Goal: Task Accomplishment & Management: Use online tool/utility

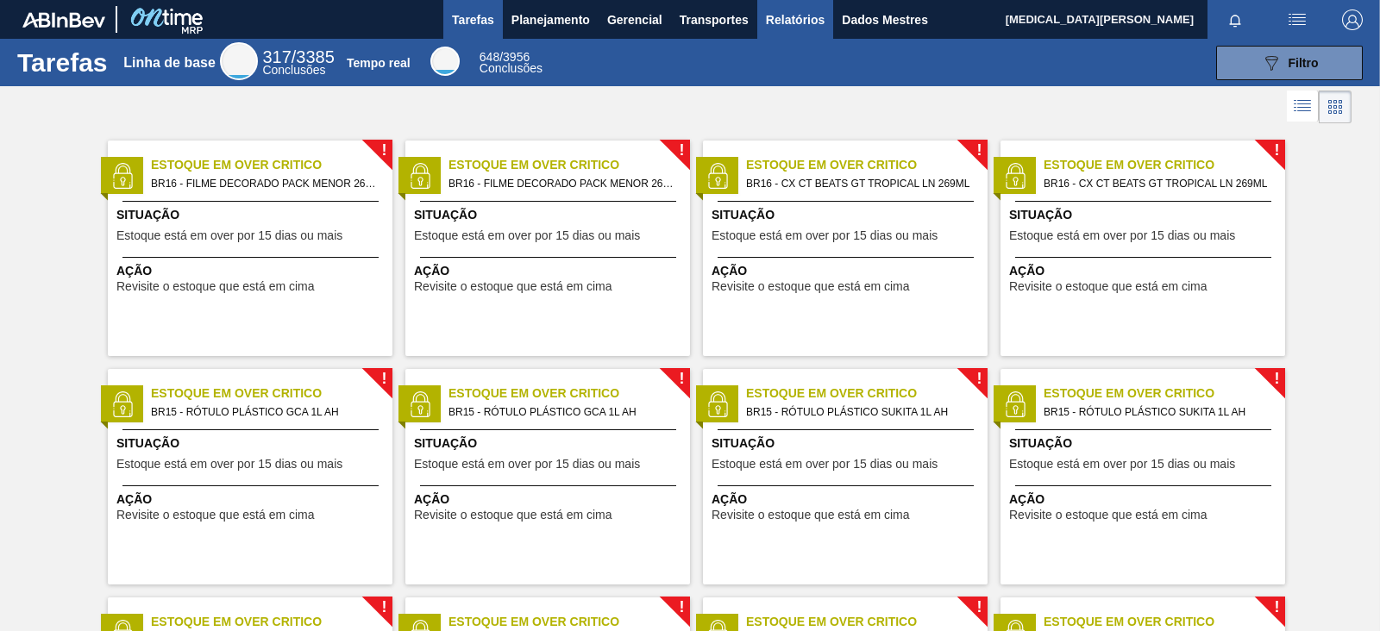
click at [772, 25] on font "Relatórios" at bounding box center [795, 20] width 59 height 14
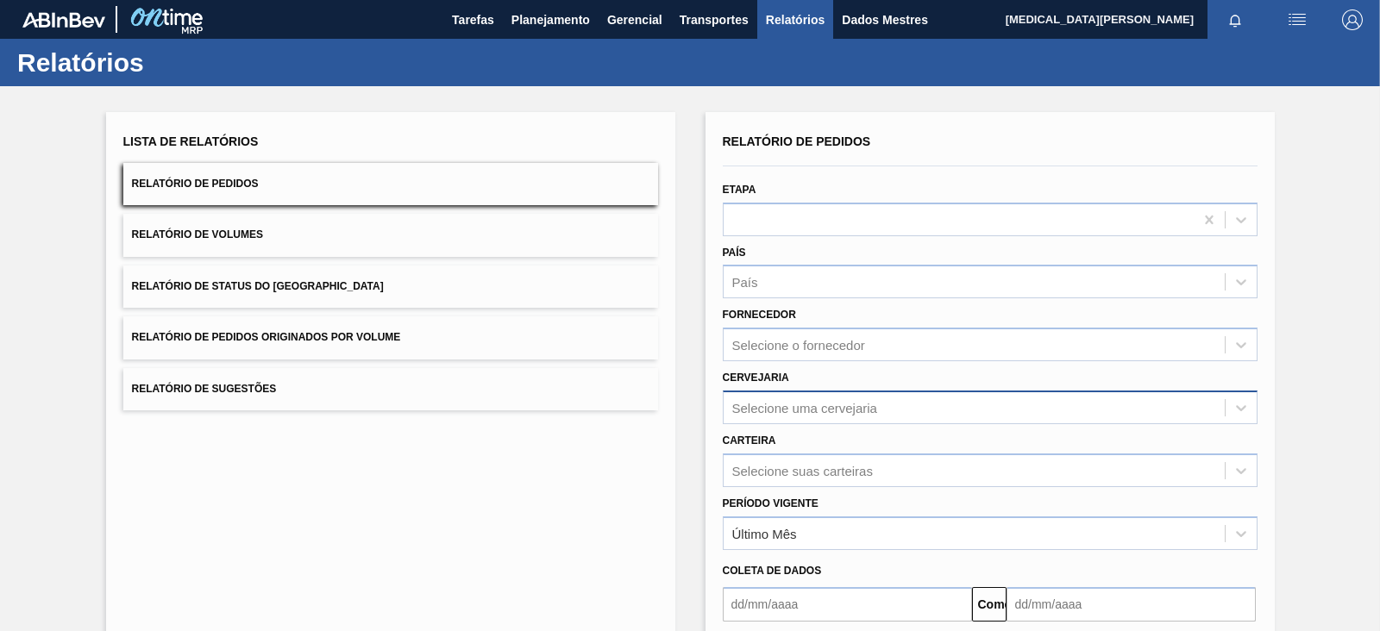
click at [792, 403] on div "Selecione uma cervejaria" at bounding box center [974, 407] width 501 height 25
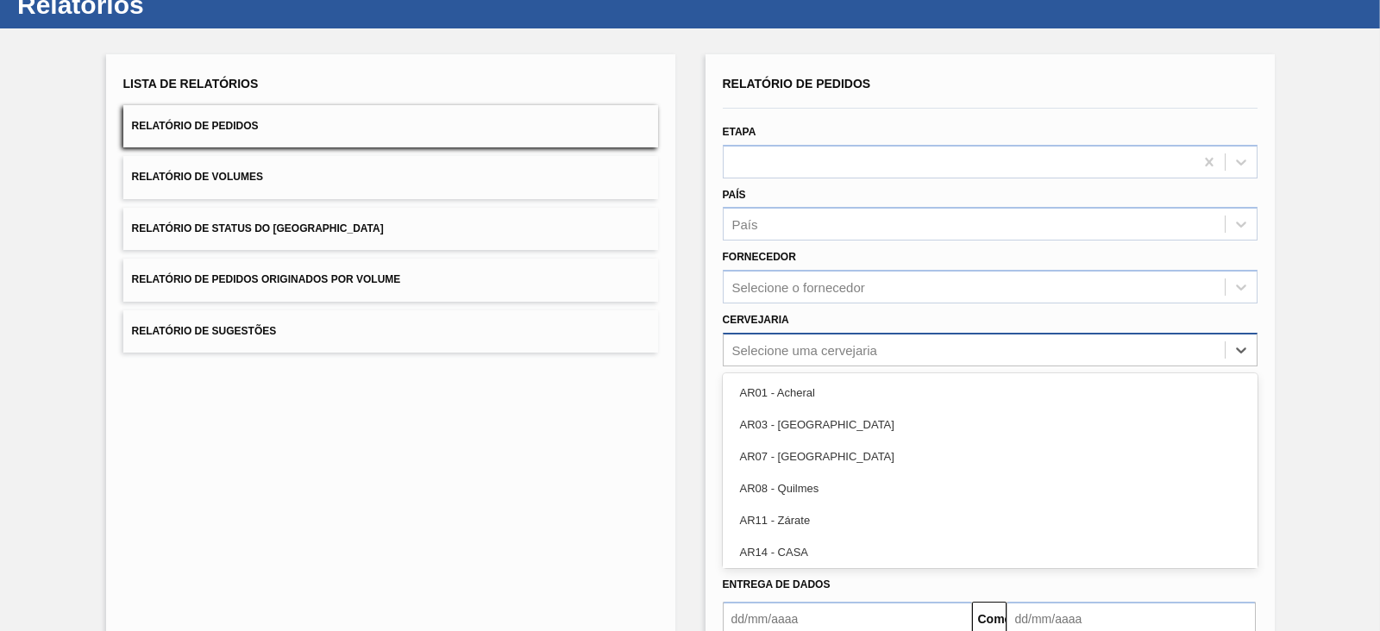
scroll to position [64, 0]
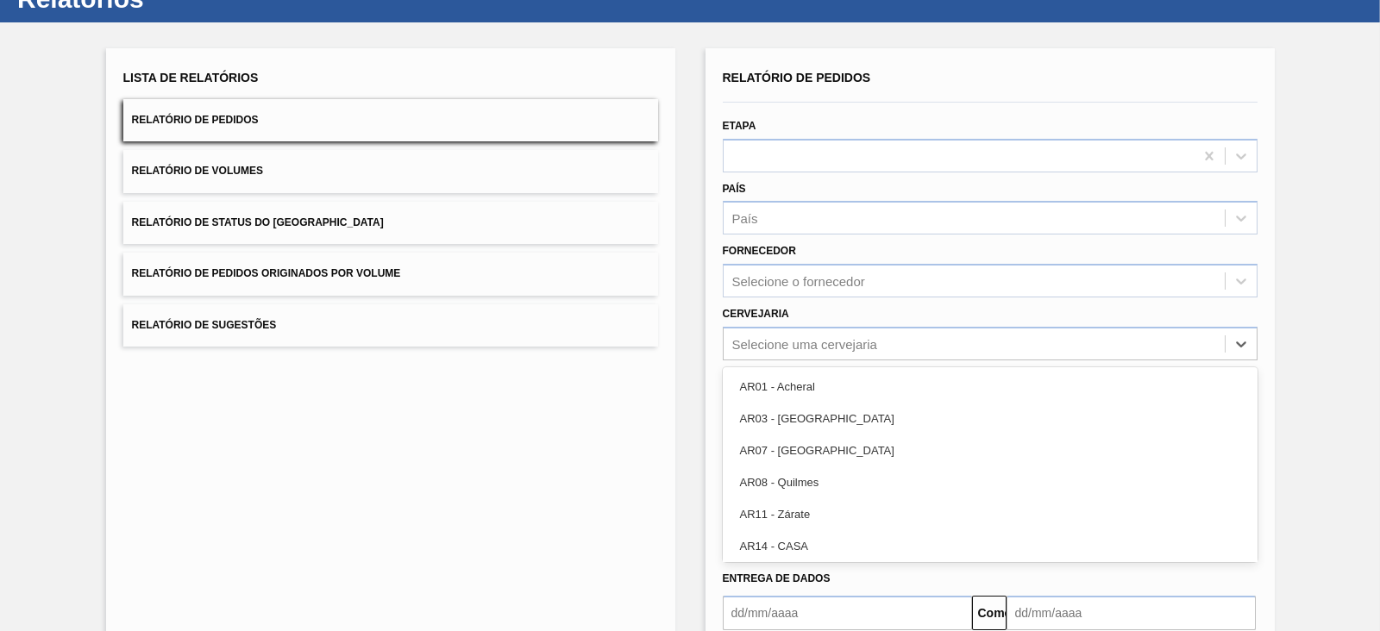
click at [539, 455] on div "Lista de Relatórios Relatório de Pedidos Relatório de Volumes Relatório de Stat…" at bounding box center [390, 380] width 569 height 665
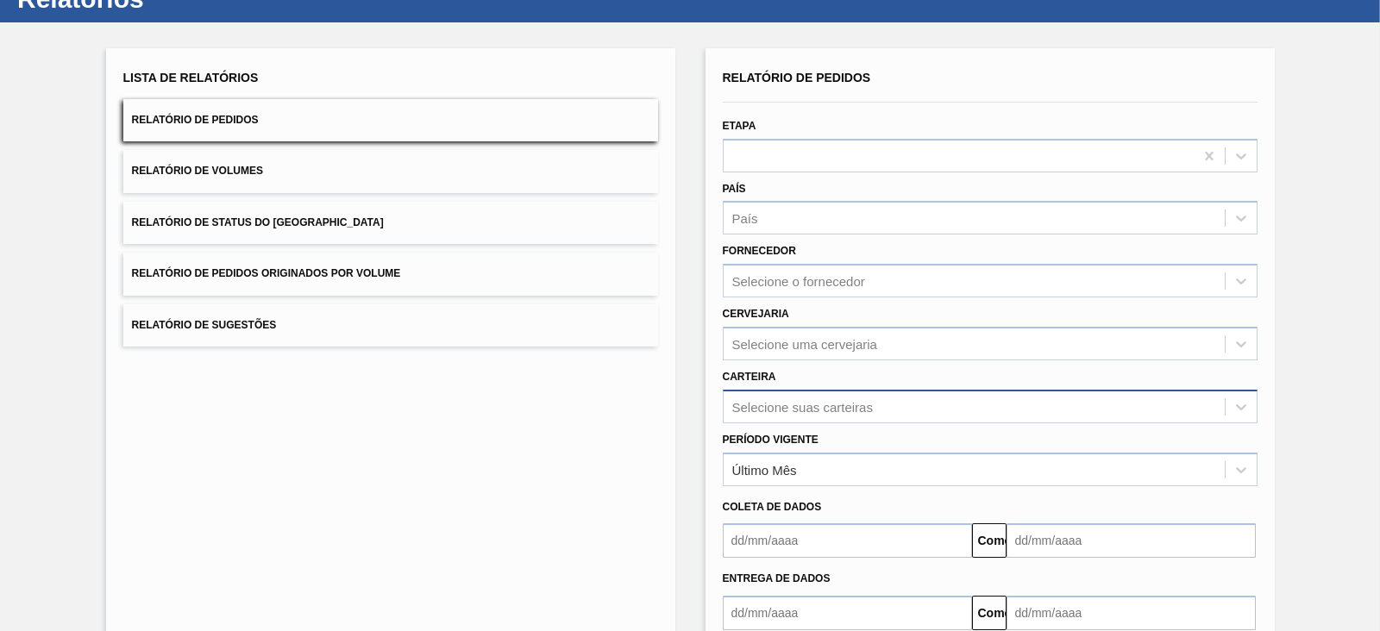
click at [822, 407] on div "Selecione suas carteiras" at bounding box center [990, 407] width 535 height 34
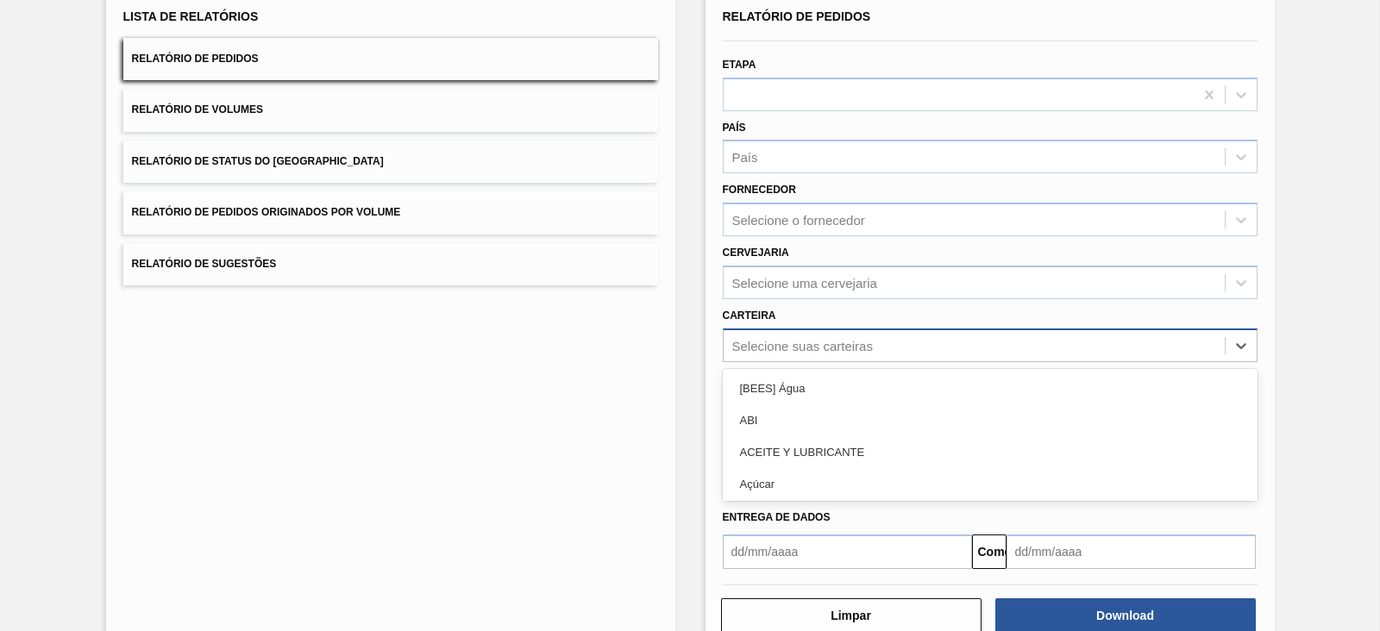
scroll to position [125, 0]
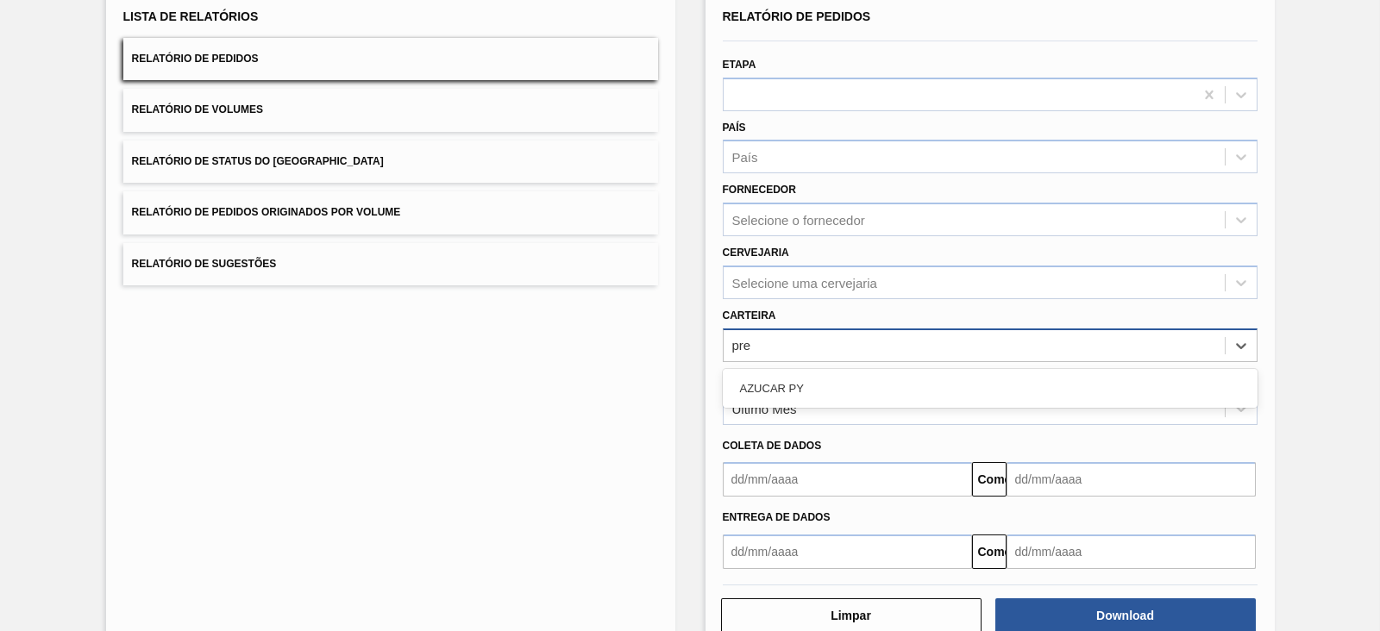
type input "pr"
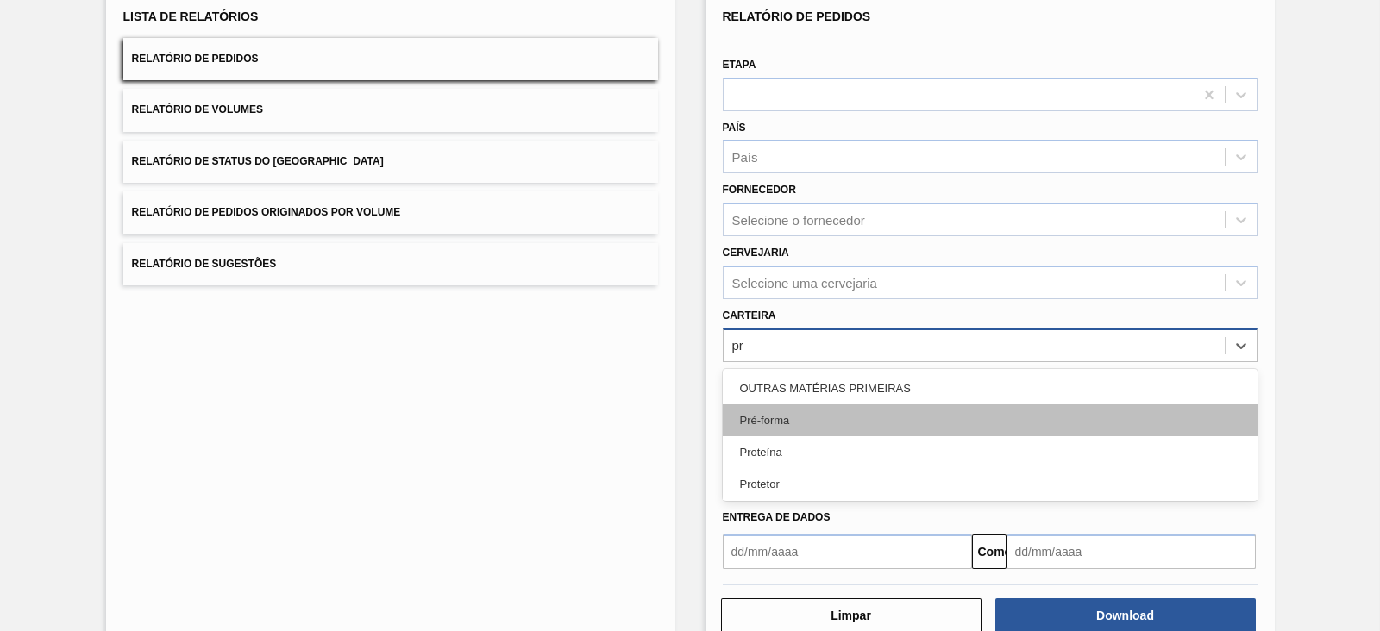
click at [822, 417] on div "Pré-forma" at bounding box center [990, 421] width 535 height 32
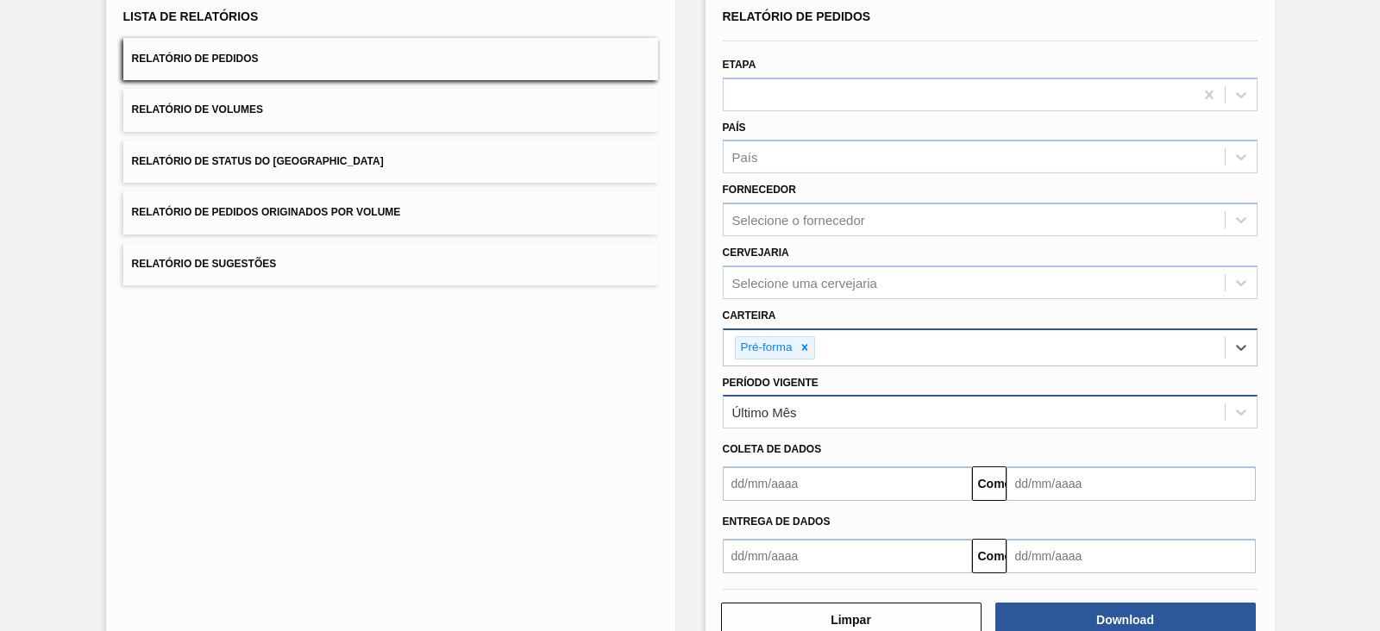
click at [879, 403] on div "Último Mês" at bounding box center [974, 412] width 501 height 25
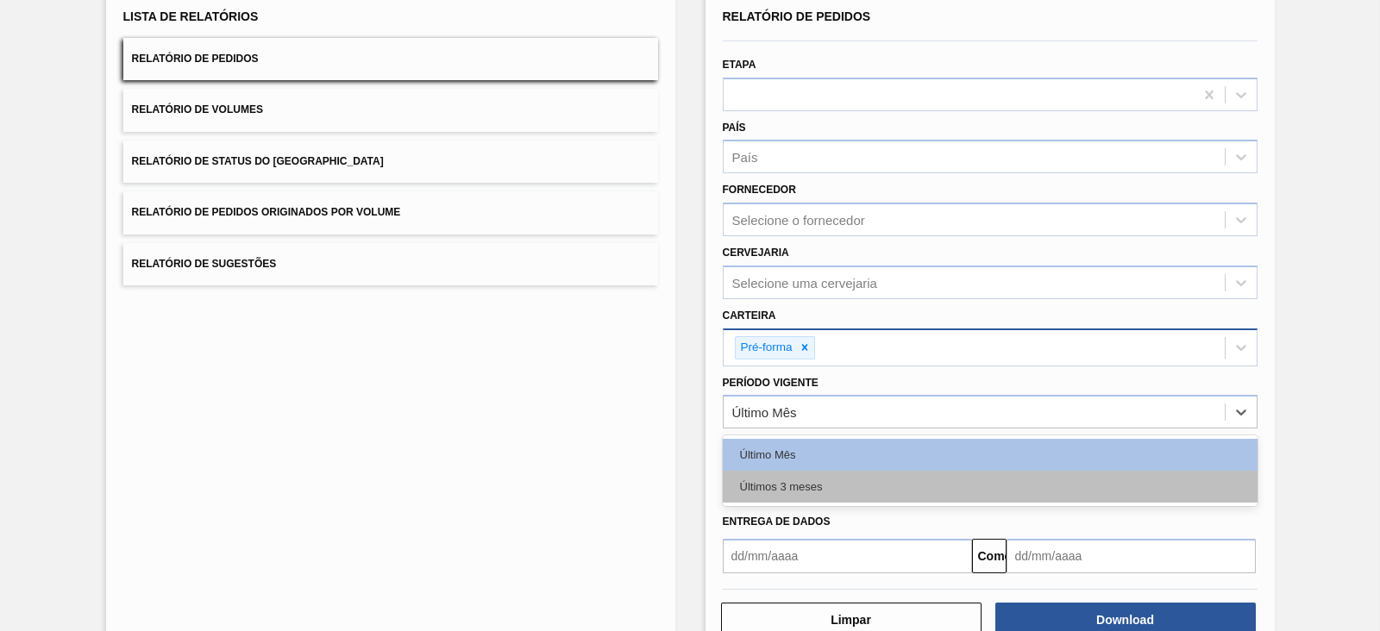
click at [763, 486] on font "Últimos 3 meses" at bounding box center [781, 486] width 83 height 13
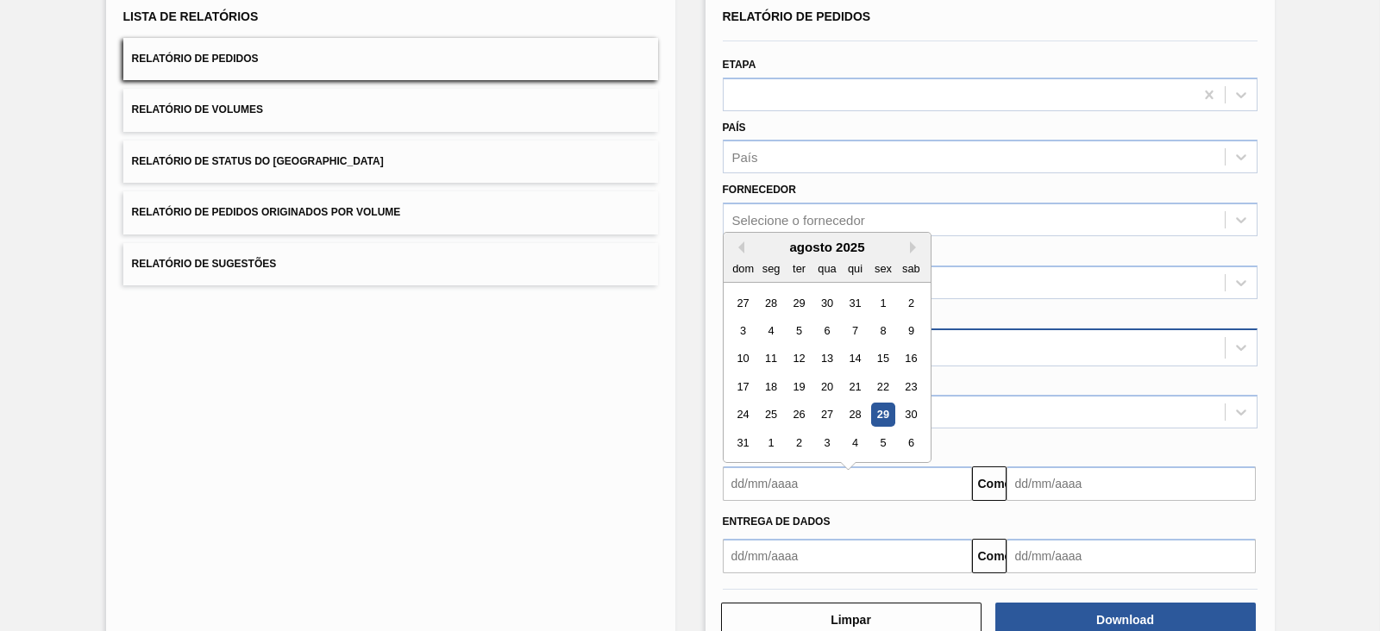
click at [769, 475] on input "text" at bounding box center [847, 484] width 249 height 35
click at [732, 231] on div "agosto de 2025" at bounding box center [827, 238] width 207 height 15
click at [737, 233] on button "[PERSON_NAME]" at bounding box center [738, 239] width 12 height 12
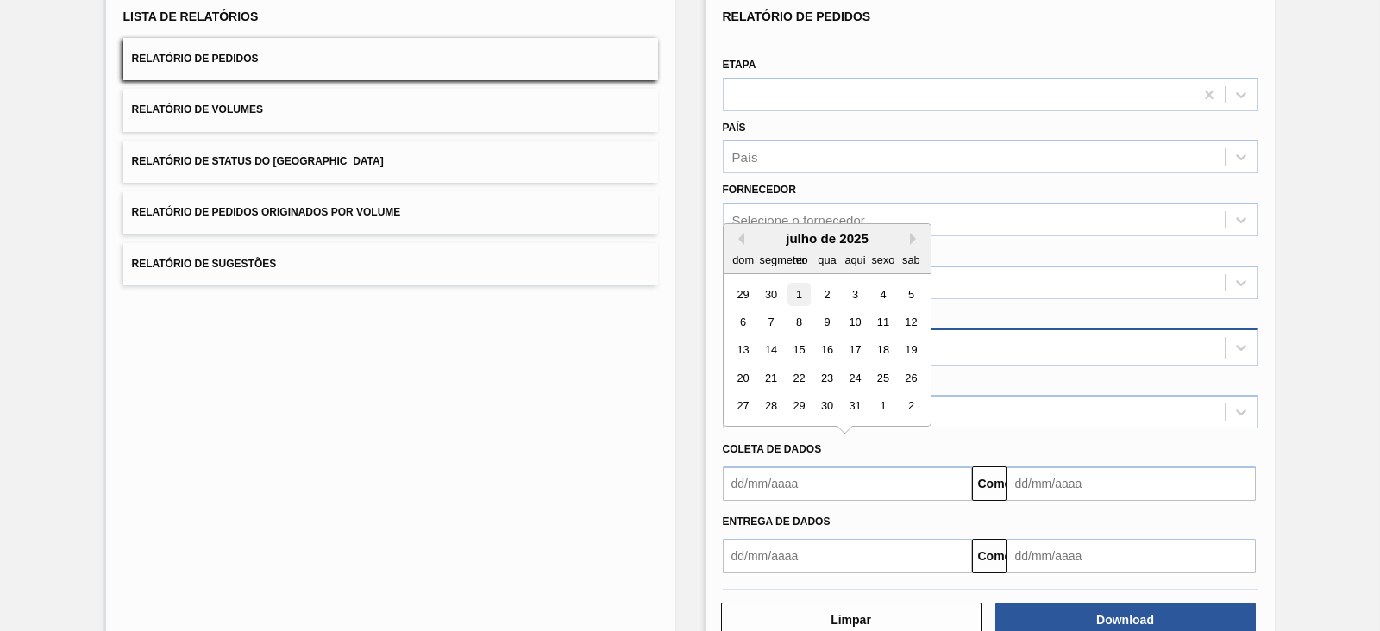
click at [799, 291] on div "1" at bounding box center [798, 294] width 23 height 23
type input "[DATE]"
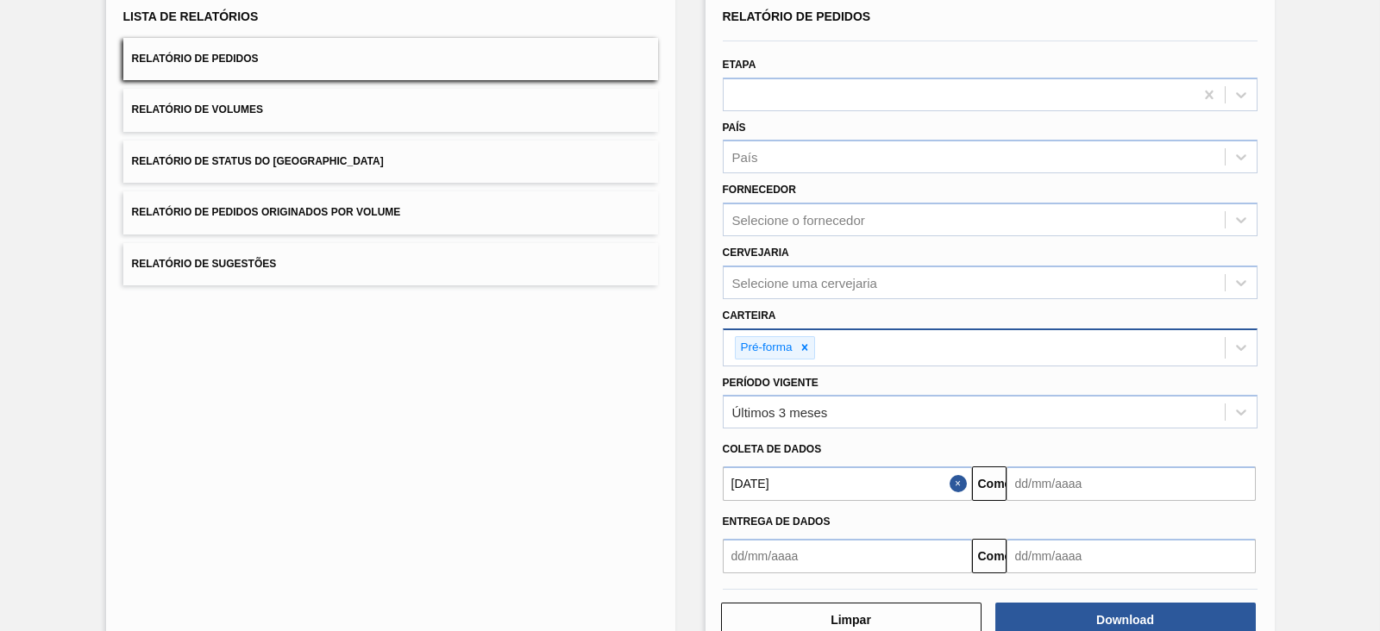
click at [1046, 486] on input "text" at bounding box center [1131, 484] width 249 height 35
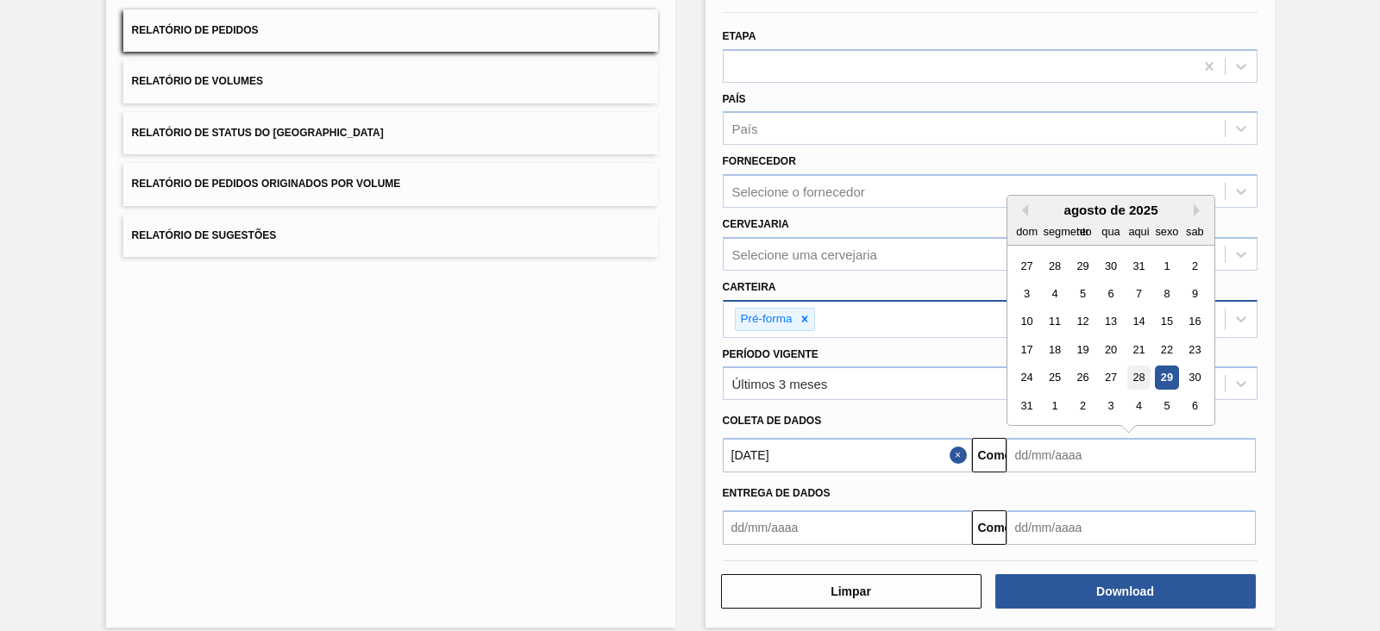
scroll to position [168, 0]
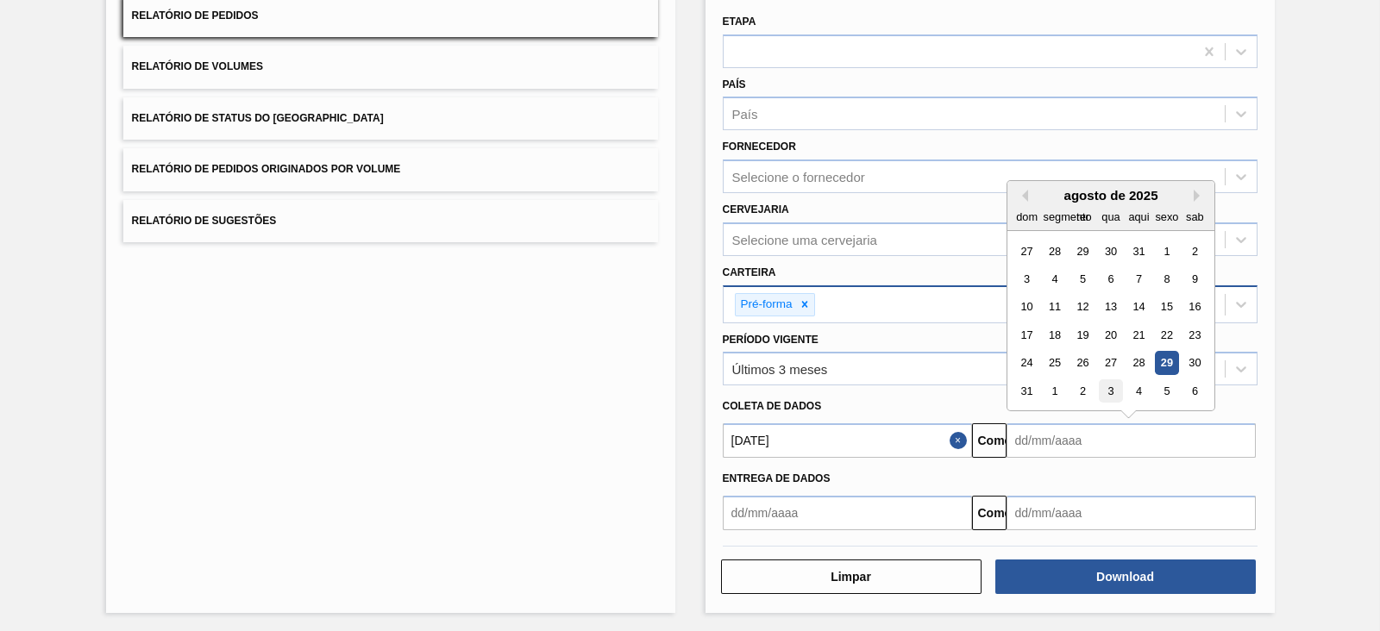
click at [1103, 386] on font "3" at bounding box center [1111, 391] width 6 height 13
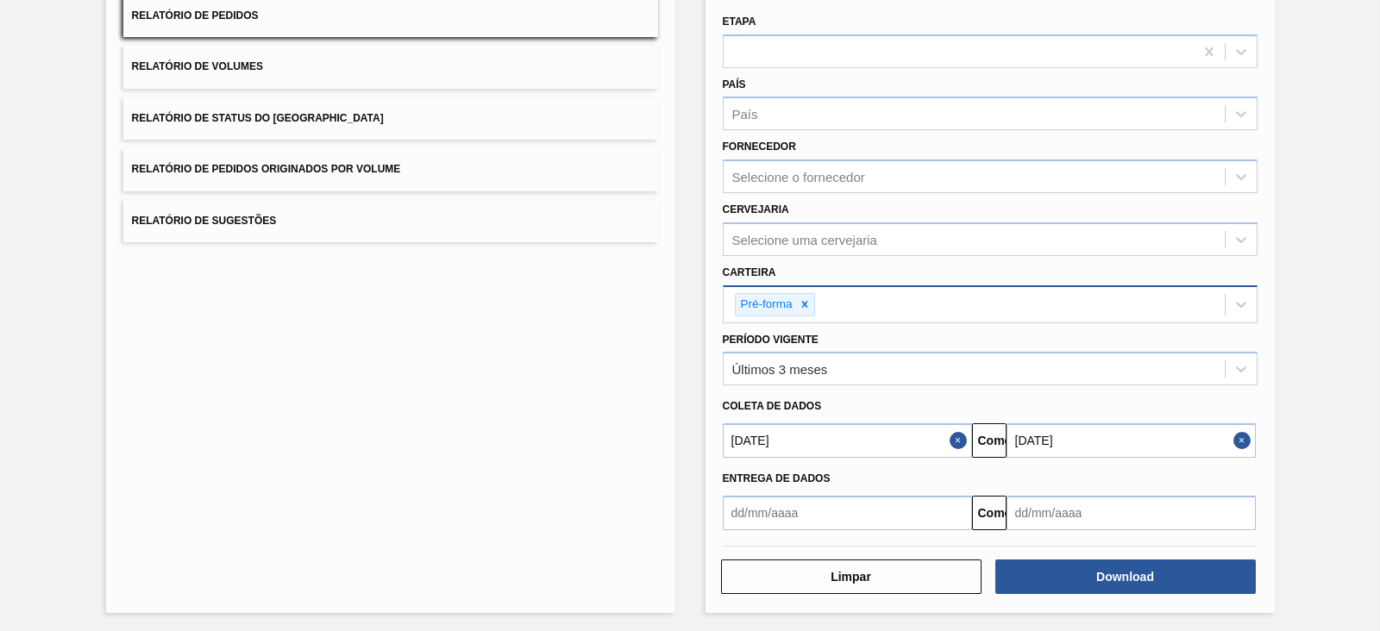
type input "[DATE]"
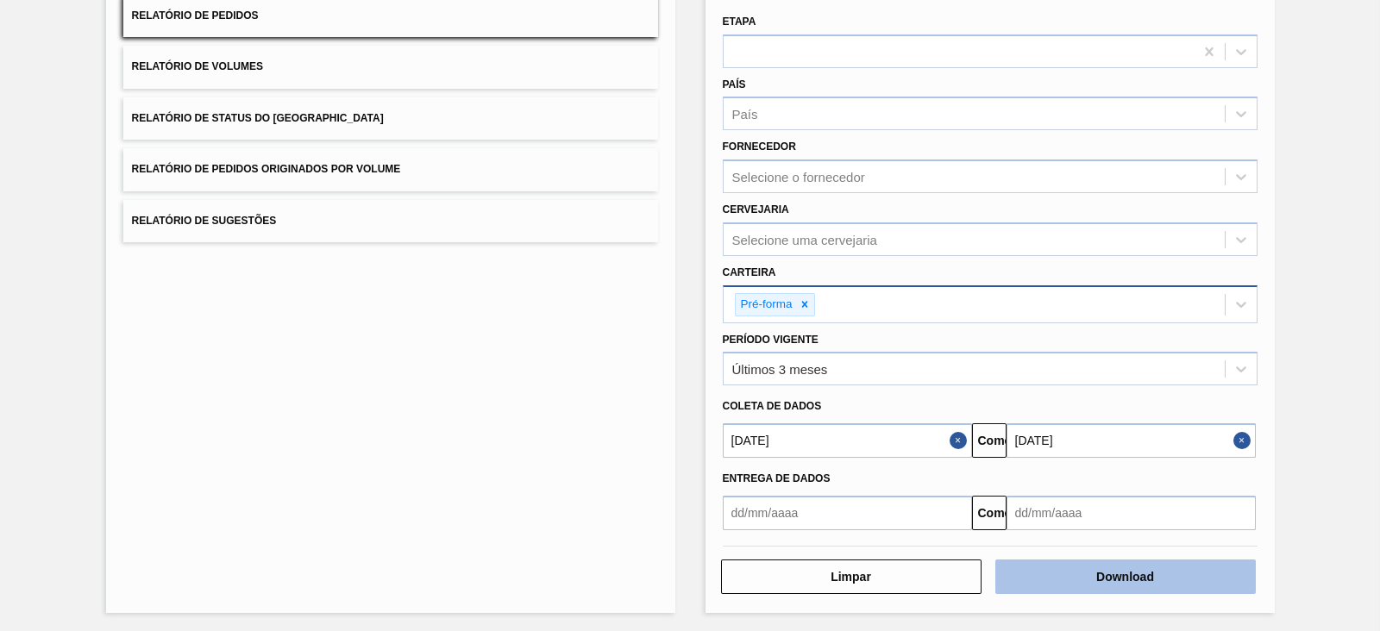
click at [1103, 504] on button "Download" at bounding box center [1125, 577] width 260 height 35
